Goal: Information Seeking & Learning: Compare options

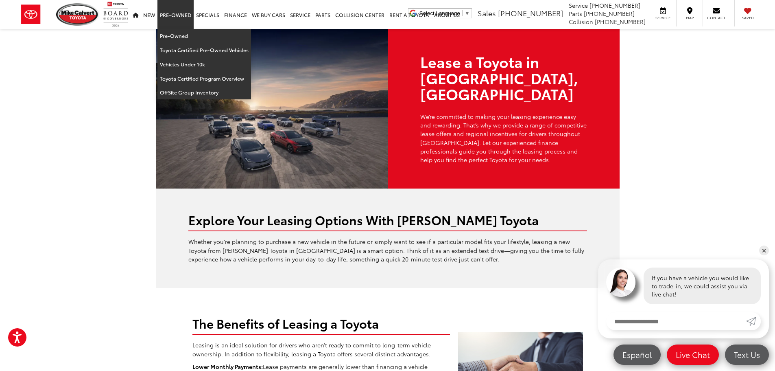
click at [179, 16] on link "Pre-Owned" at bounding box center [175, 14] width 36 height 29
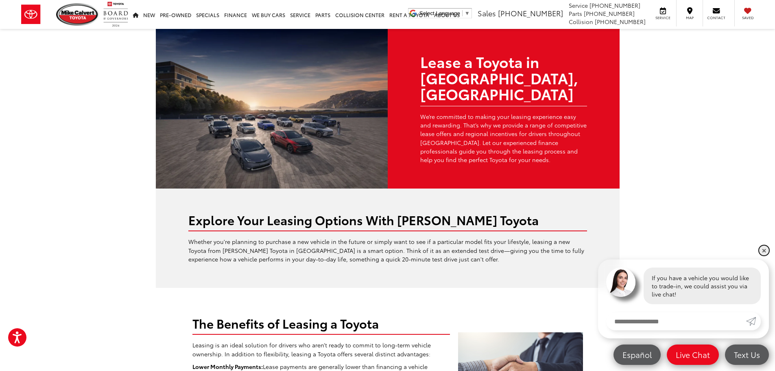
click at [763, 249] on link "✕" at bounding box center [764, 250] width 10 height 10
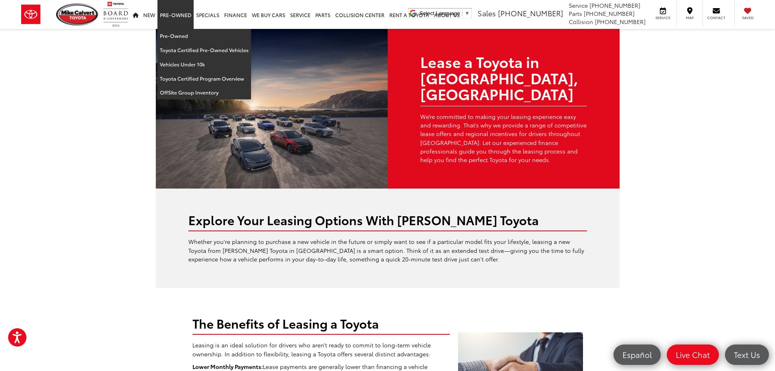
click at [170, 15] on link "Pre-Owned" at bounding box center [175, 14] width 36 height 29
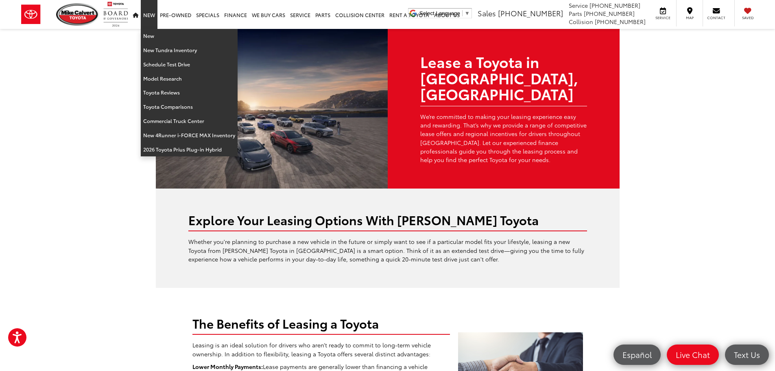
click at [149, 15] on link "New" at bounding box center [149, 14] width 17 height 29
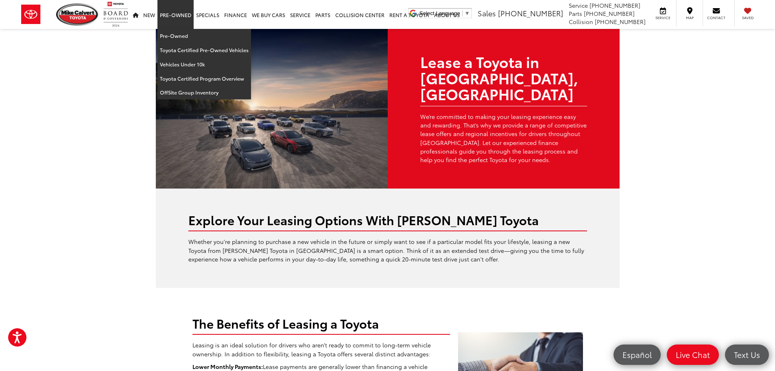
click at [178, 13] on link "Pre-Owned" at bounding box center [175, 14] width 36 height 29
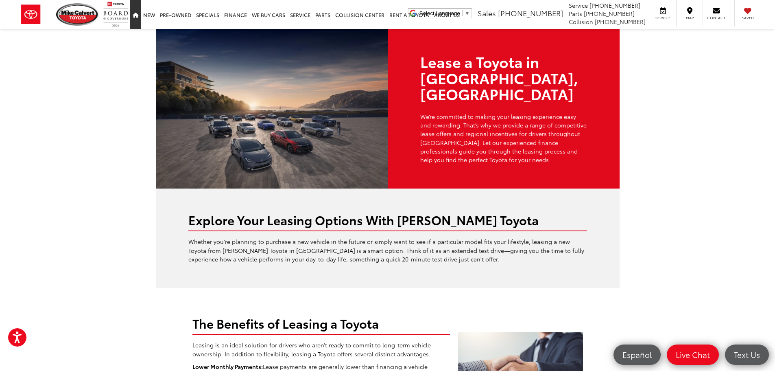
click at [136, 14] on icon "Home" at bounding box center [136, 15] width 6 height 5
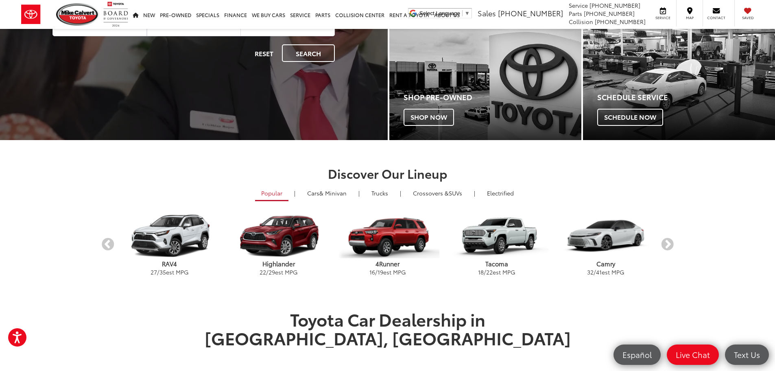
scroll to position [203, 0]
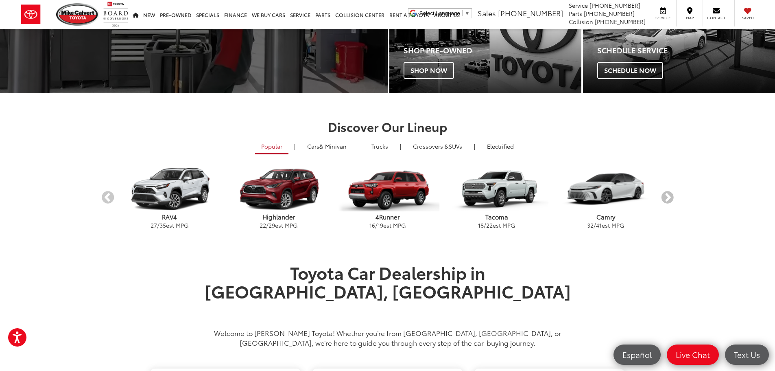
click at [669, 195] on button "Next" at bounding box center [668, 198] width 14 height 14
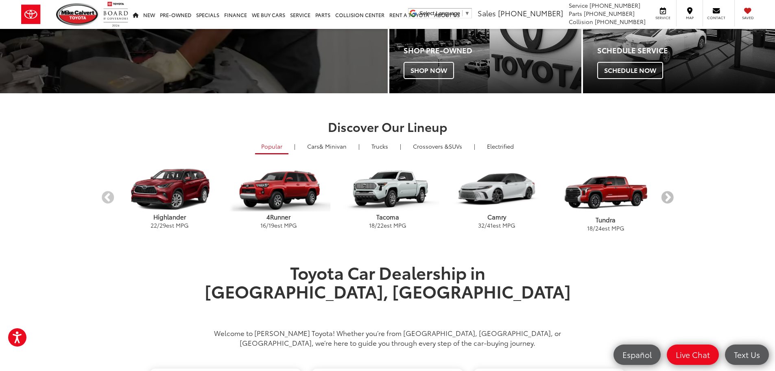
click at [669, 195] on button "Next" at bounding box center [668, 198] width 14 height 14
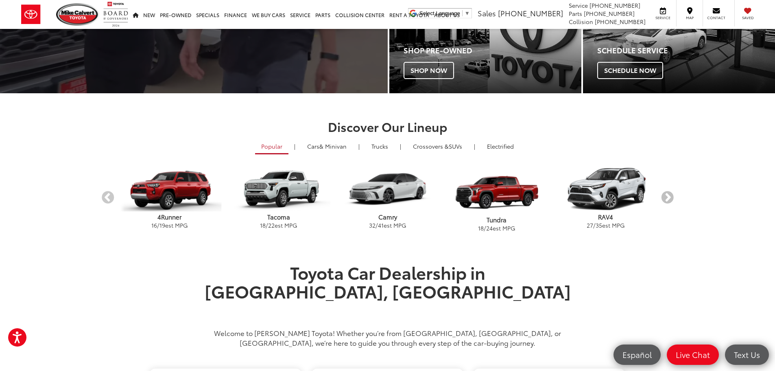
click at [669, 195] on button "Next" at bounding box center [668, 198] width 14 height 14
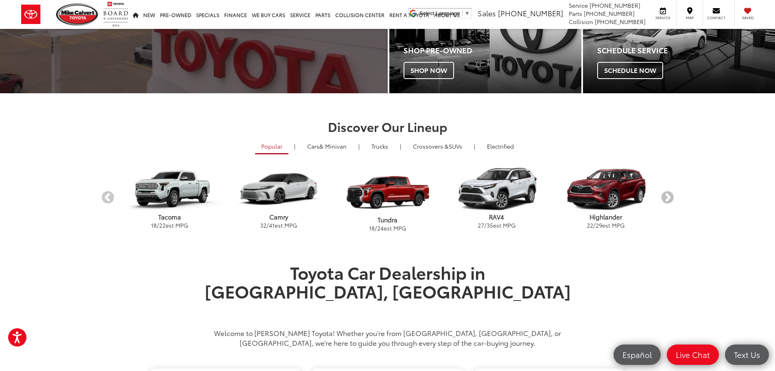
click at [669, 195] on button "Next" at bounding box center [668, 198] width 14 height 14
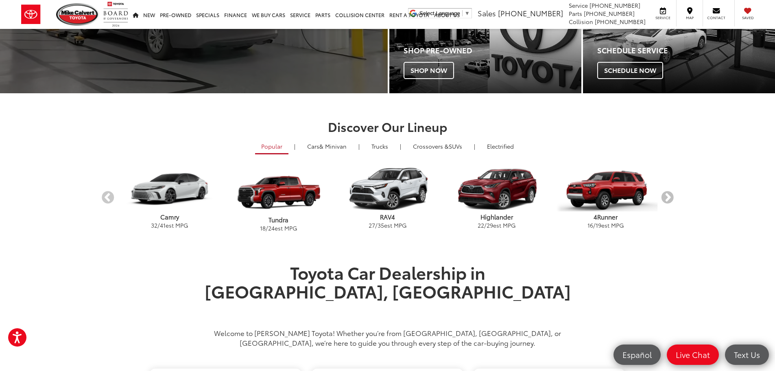
click at [669, 195] on button "Next" at bounding box center [668, 198] width 14 height 14
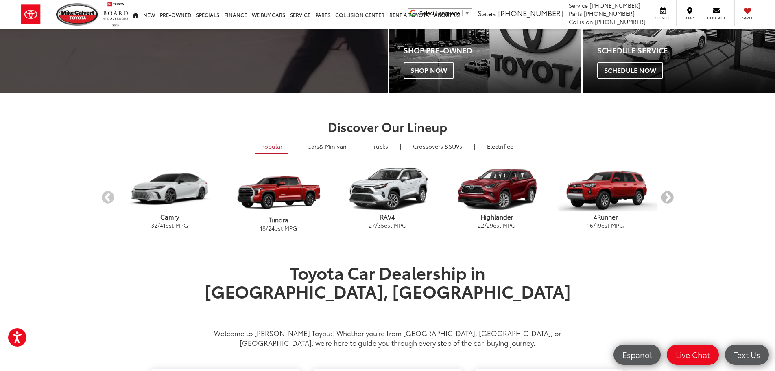
click at [669, 195] on button "Next" at bounding box center [668, 198] width 14 height 14
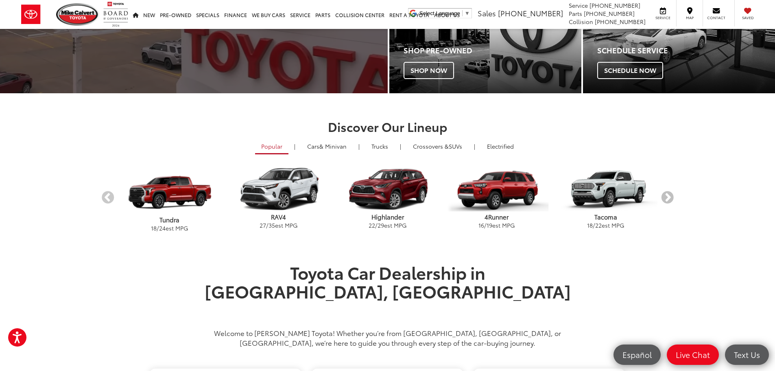
click at [669, 195] on button "Next" at bounding box center [668, 198] width 14 height 14
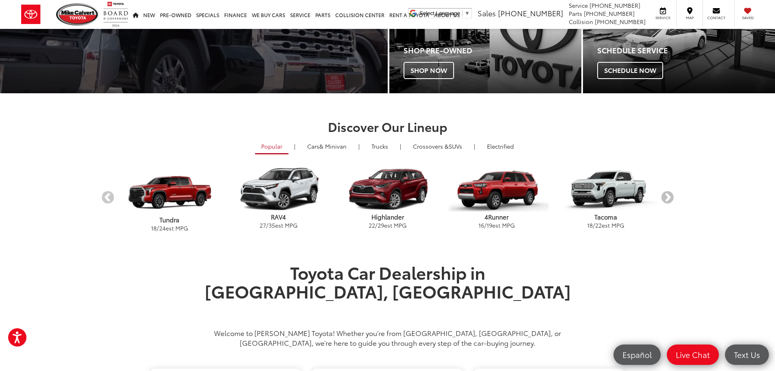
click at [669, 195] on button "Next" at bounding box center [668, 198] width 14 height 14
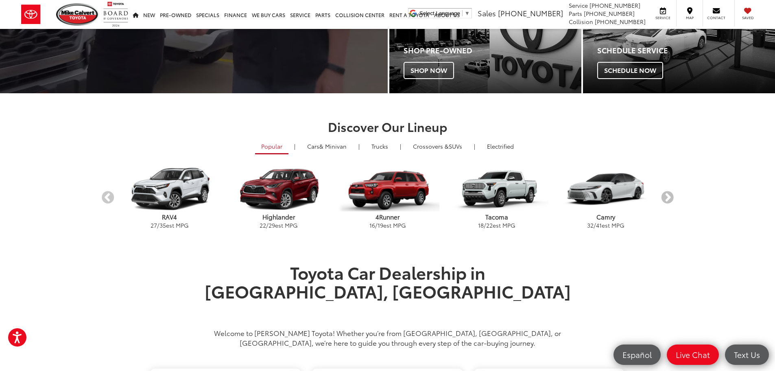
click at [669, 195] on button "Next" at bounding box center [668, 198] width 14 height 14
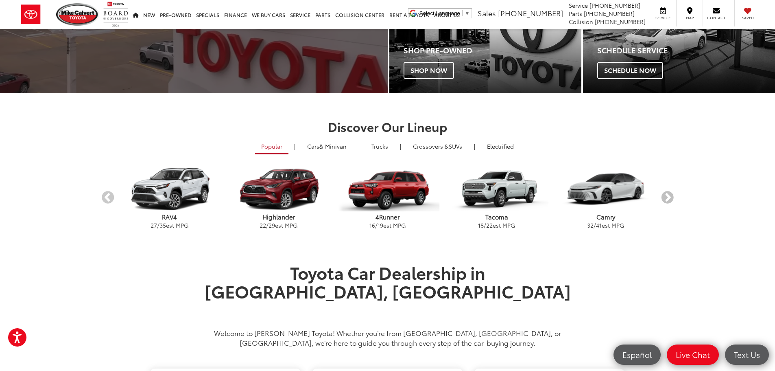
click at [669, 195] on button "Next" at bounding box center [668, 198] width 14 height 14
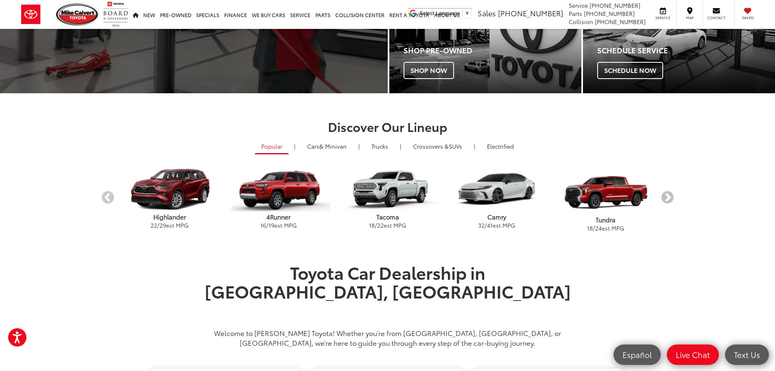
click at [669, 195] on button "Next" at bounding box center [668, 198] width 14 height 14
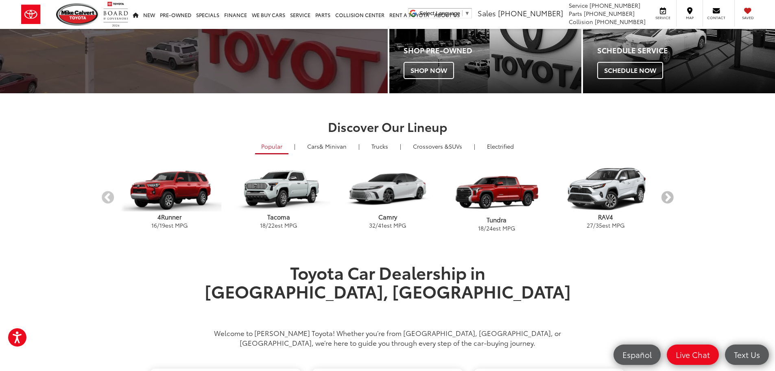
click at [669, 195] on button "Next" at bounding box center [668, 198] width 14 height 14
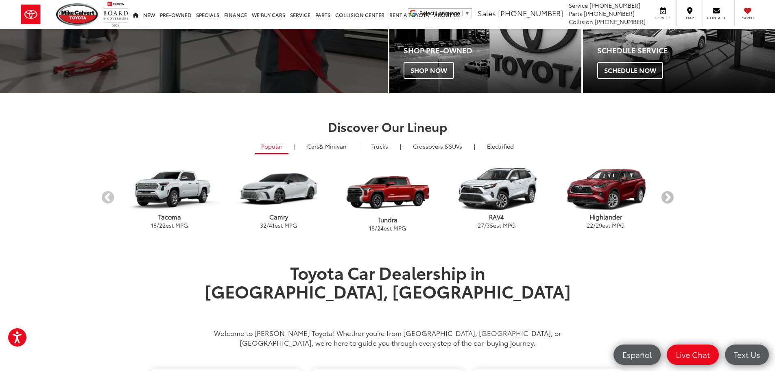
click at [669, 195] on button "Next" at bounding box center [668, 198] width 14 height 14
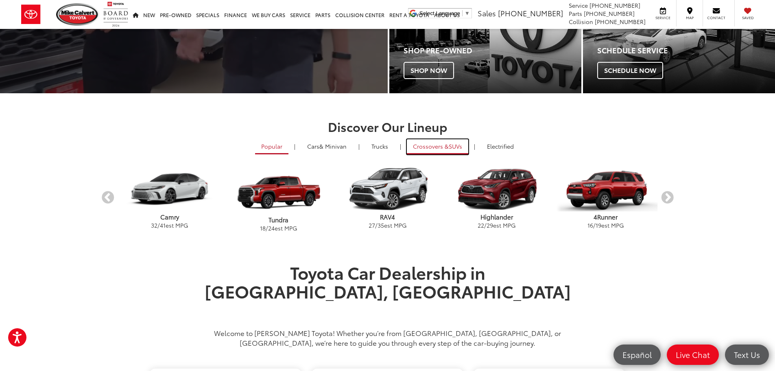
click at [446, 145] on span "Crossovers &" at bounding box center [431, 146] width 36 height 8
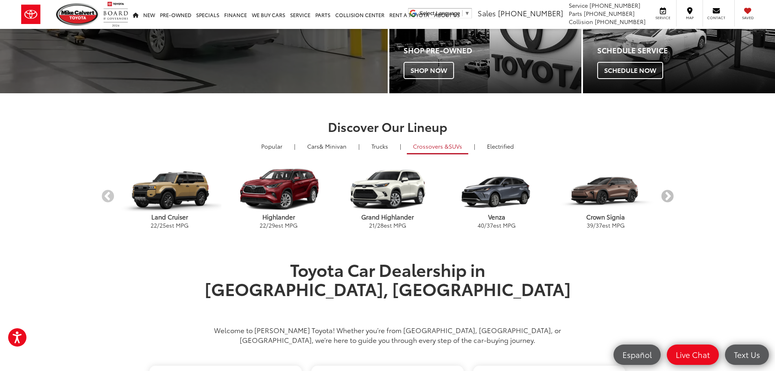
click at [672, 195] on button "Next" at bounding box center [668, 197] width 14 height 14
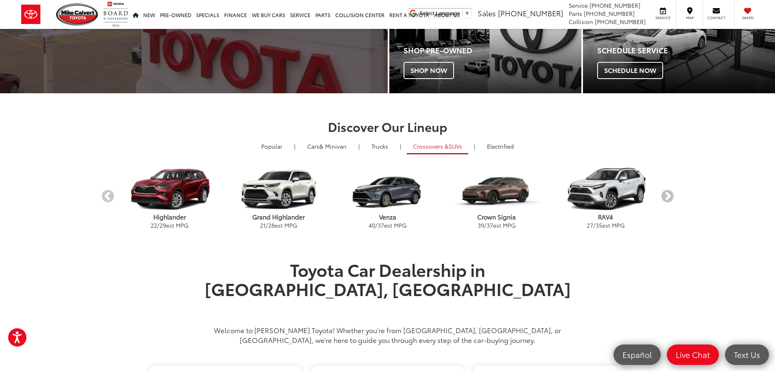
click at [671, 195] on button "Next" at bounding box center [668, 197] width 14 height 14
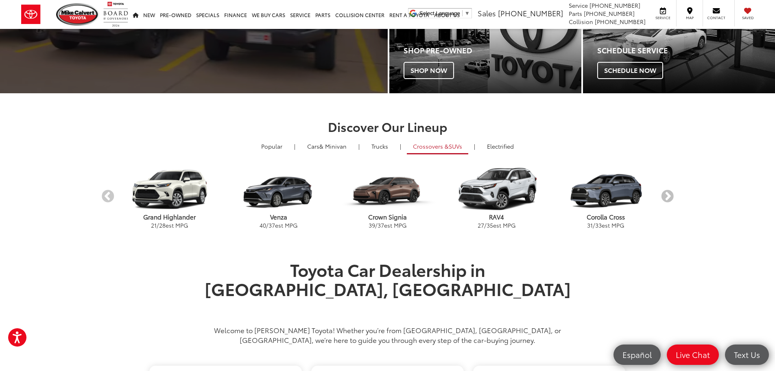
click at [668, 194] on button "Next" at bounding box center [668, 197] width 14 height 14
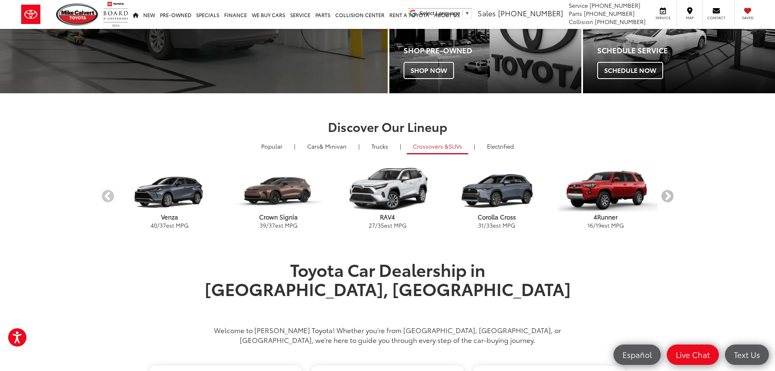
click at [668, 194] on button "Next" at bounding box center [668, 197] width 14 height 14
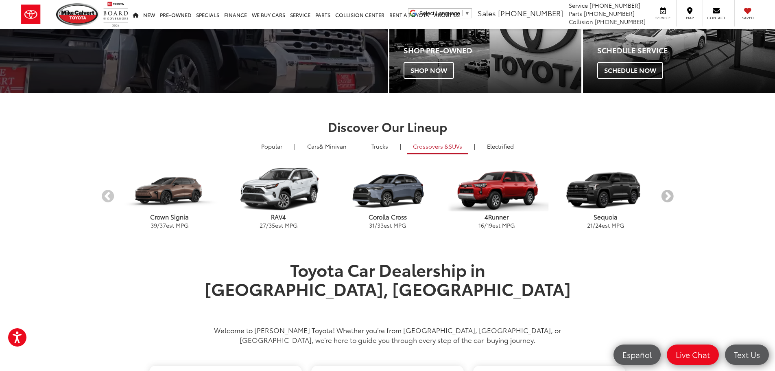
click at [668, 194] on button "Next" at bounding box center [668, 197] width 14 height 14
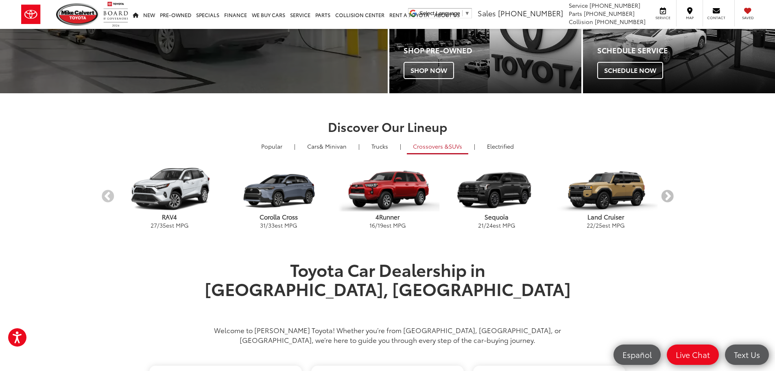
click at [668, 194] on button "Next" at bounding box center [668, 197] width 14 height 14
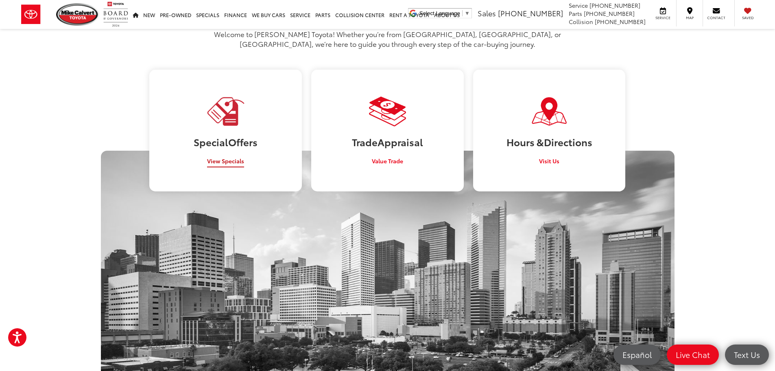
scroll to position [488, 0]
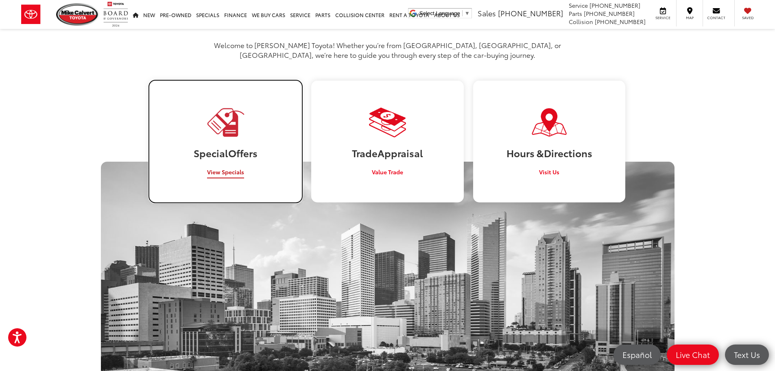
click at [220, 142] on link "Special Offers View Specials" at bounding box center [225, 142] width 152 height 122
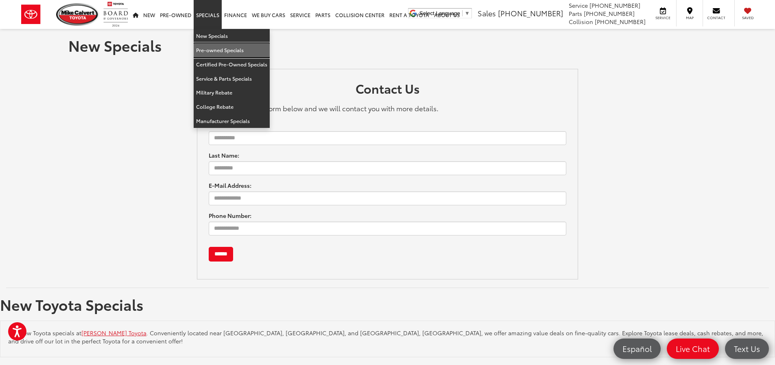
click at [216, 48] on link "Pre-owned Specials" at bounding box center [232, 50] width 76 height 14
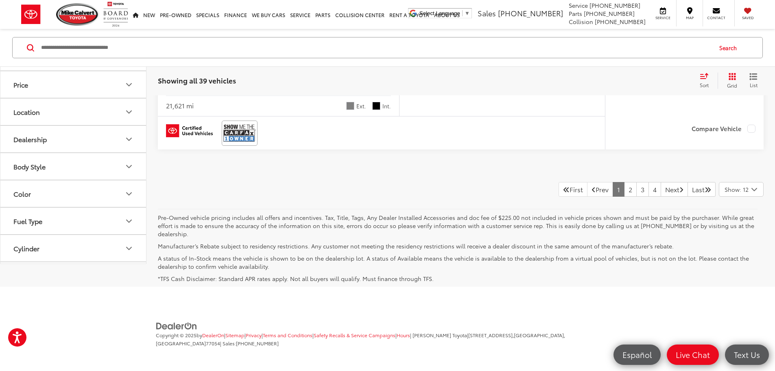
scroll to position [3948, 0]
click at [624, 197] on link "2" at bounding box center [630, 189] width 13 height 15
click at [637, 197] on link "3" at bounding box center [643, 189] width 13 height 15
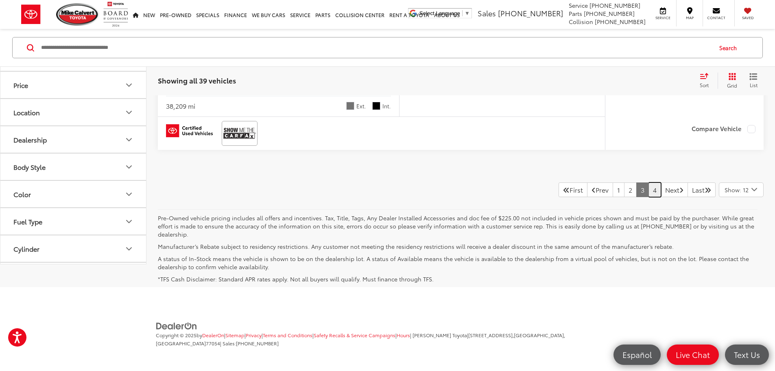
click at [649, 197] on link "4" at bounding box center [655, 189] width 13 height 15
